Goal: Find specific page/section: Find specific page/section

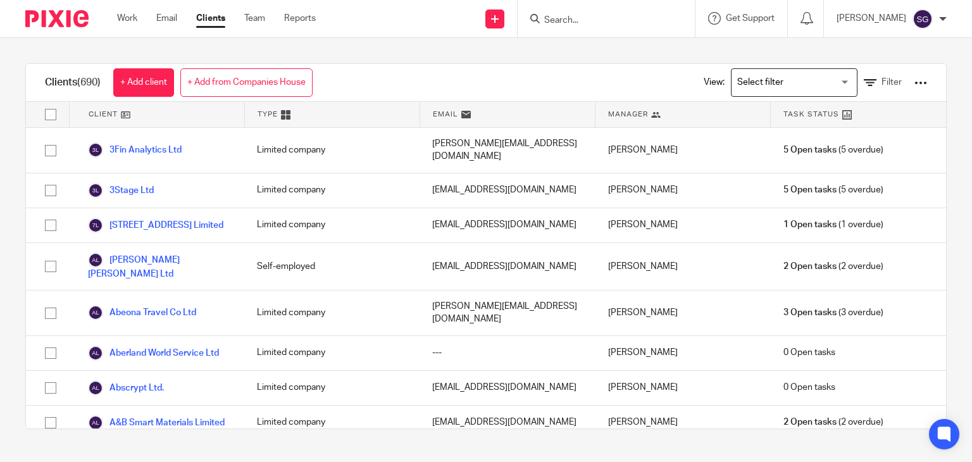
click at [569, 23] on input "Search" at bounding box center [600, 20] width 114 height 11
type input "b"
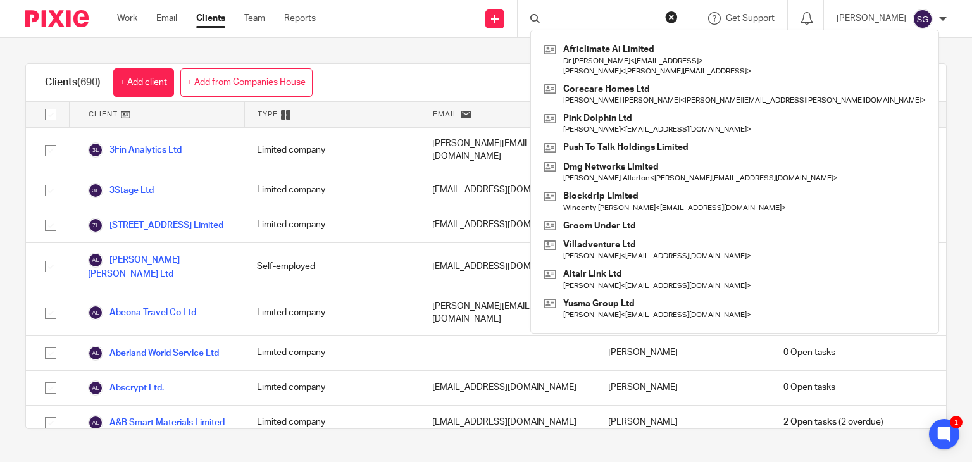
type input "k"
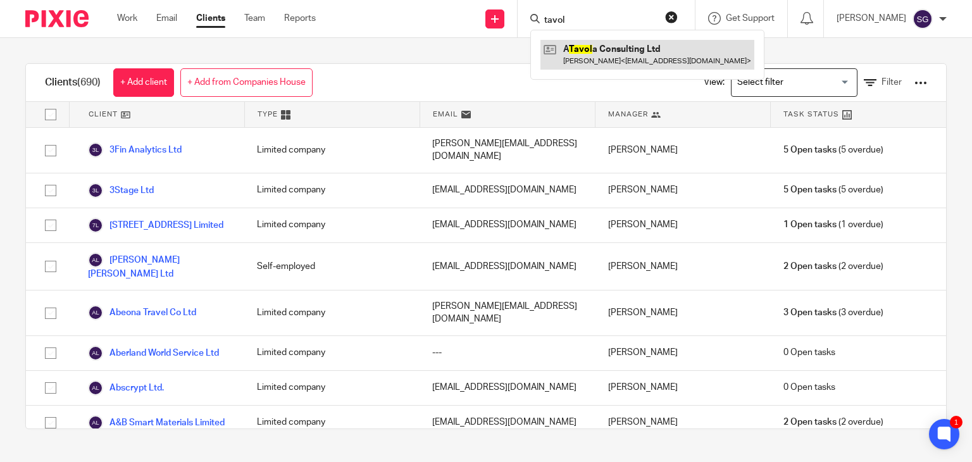
type input "tavol"
click at [572, 40] on link at bounding box center [647, 54] width 214 height 29
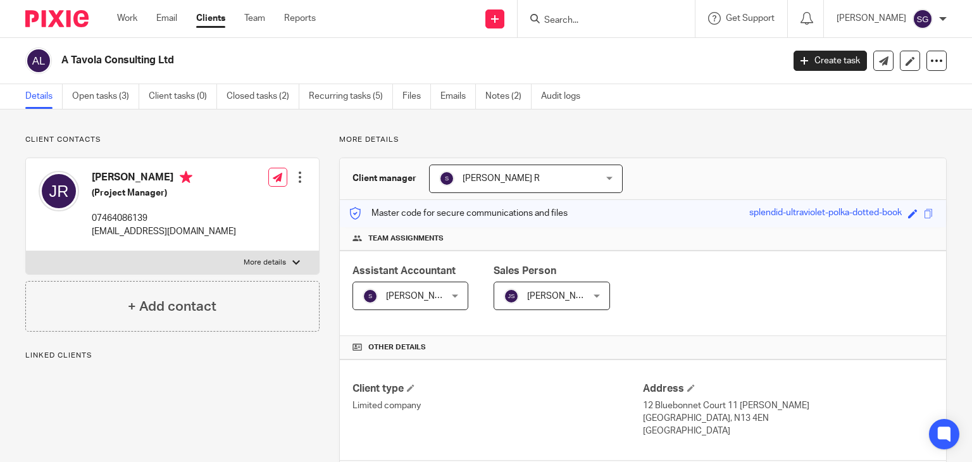
scroll to position [228, 0]
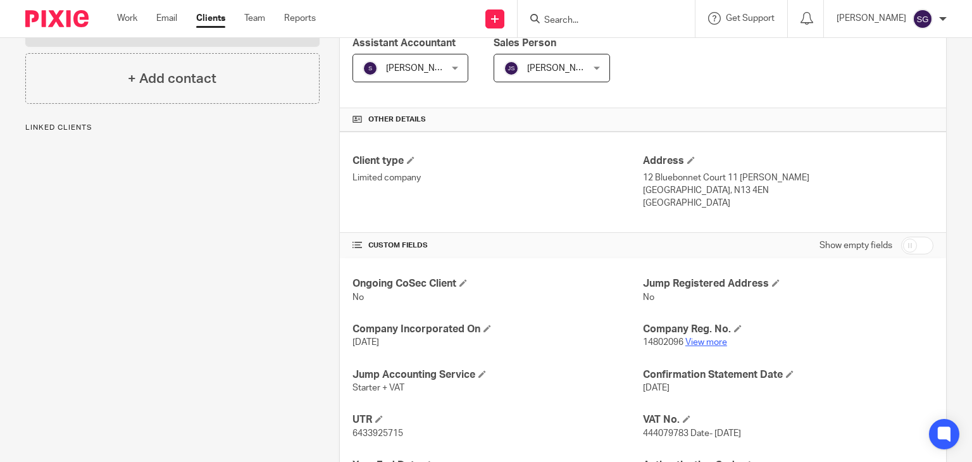
click at [694, 342] on link "View more" at bounding box center [706, 342] width 42 height 9
